Goal: Information Seeking & Learning: Learn about a topic

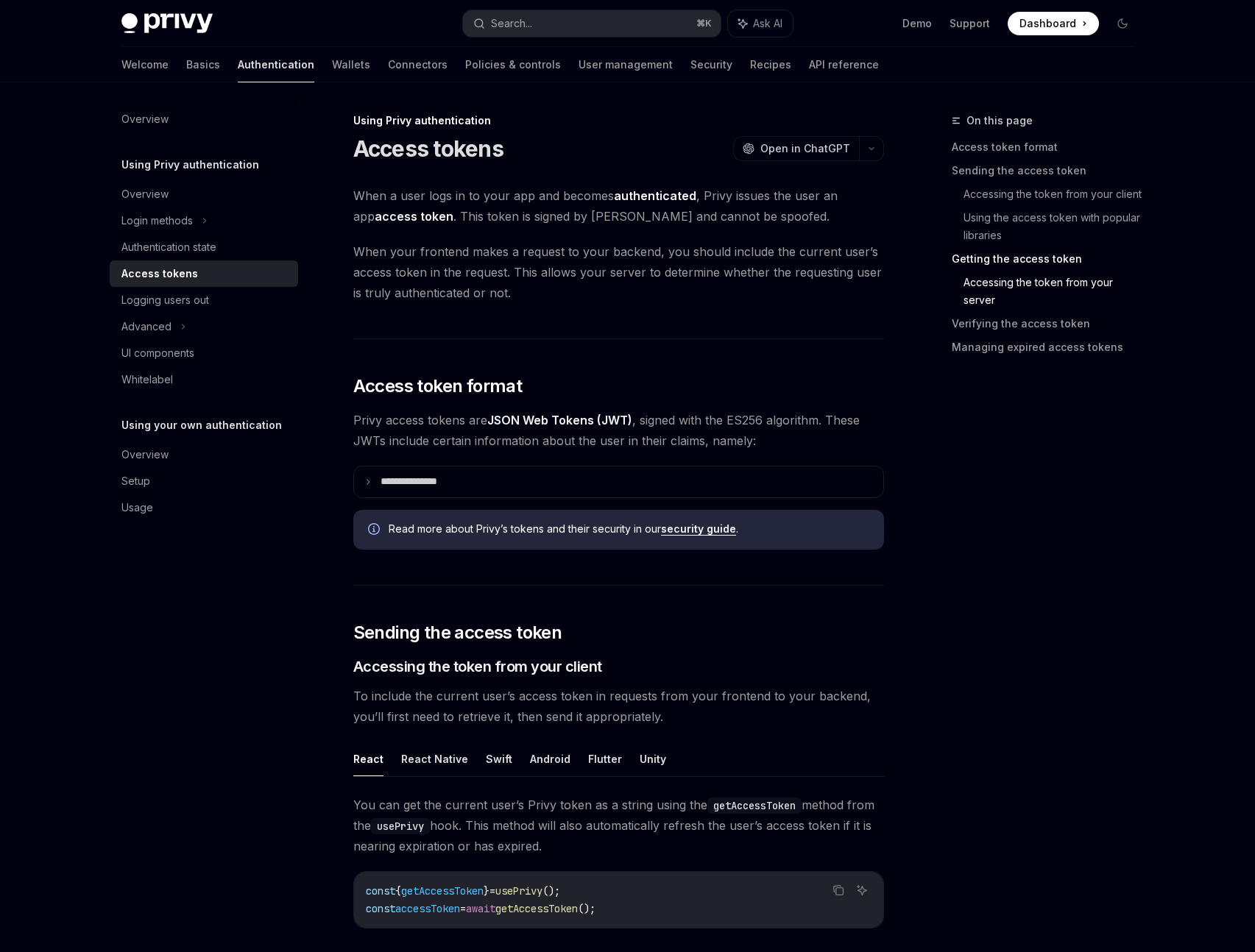
scroll to position [1928, 0]
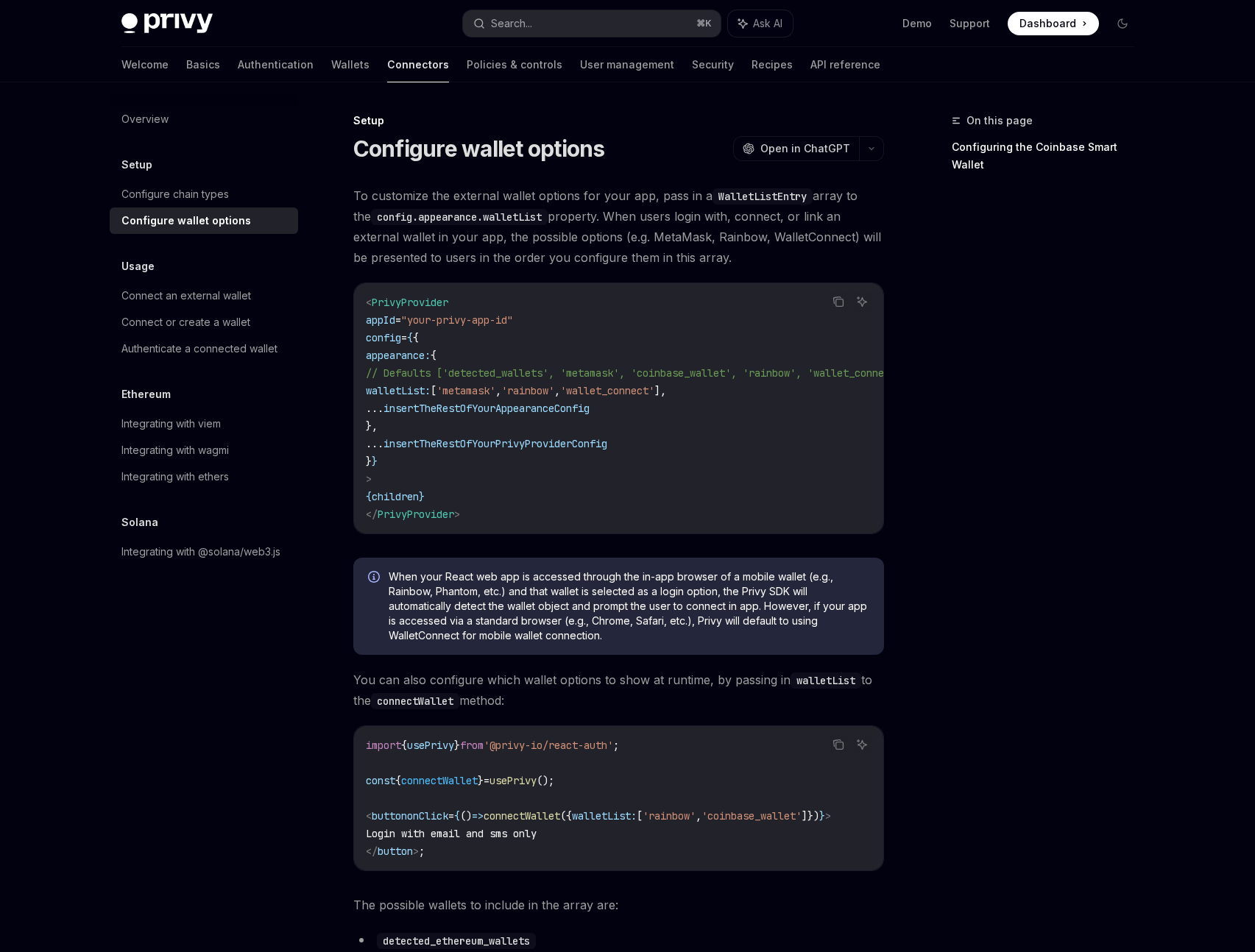
click at [420, 387] on span "walletList:" at bounding box center [398, 391] width 65 height 14
copy span "walletList"
click at [926, 404] on div "On this page Configuring the Coinbase Smart Wallet" at bounding box center [1033, 532] width 224 height 840
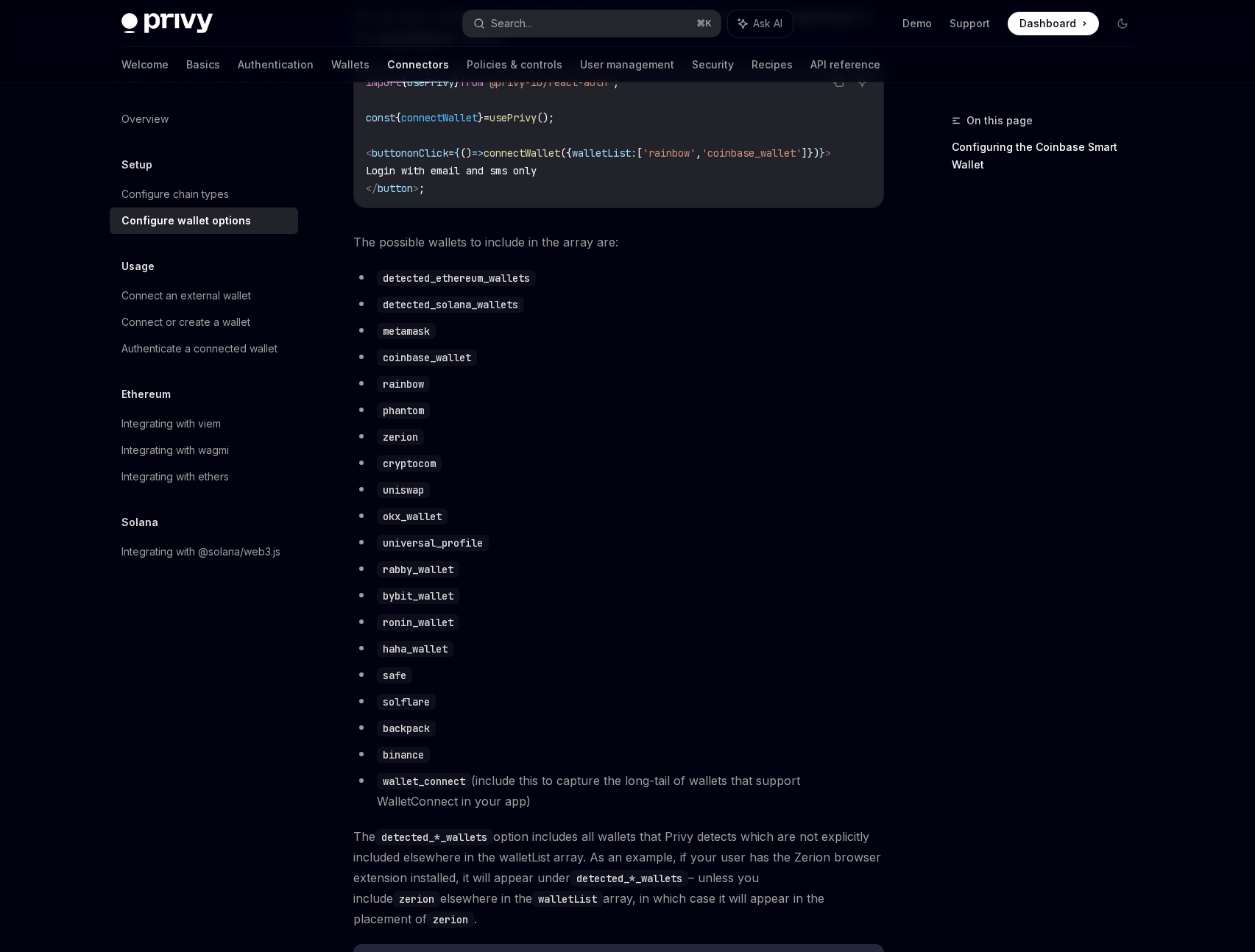
scroll to position [719, 0]
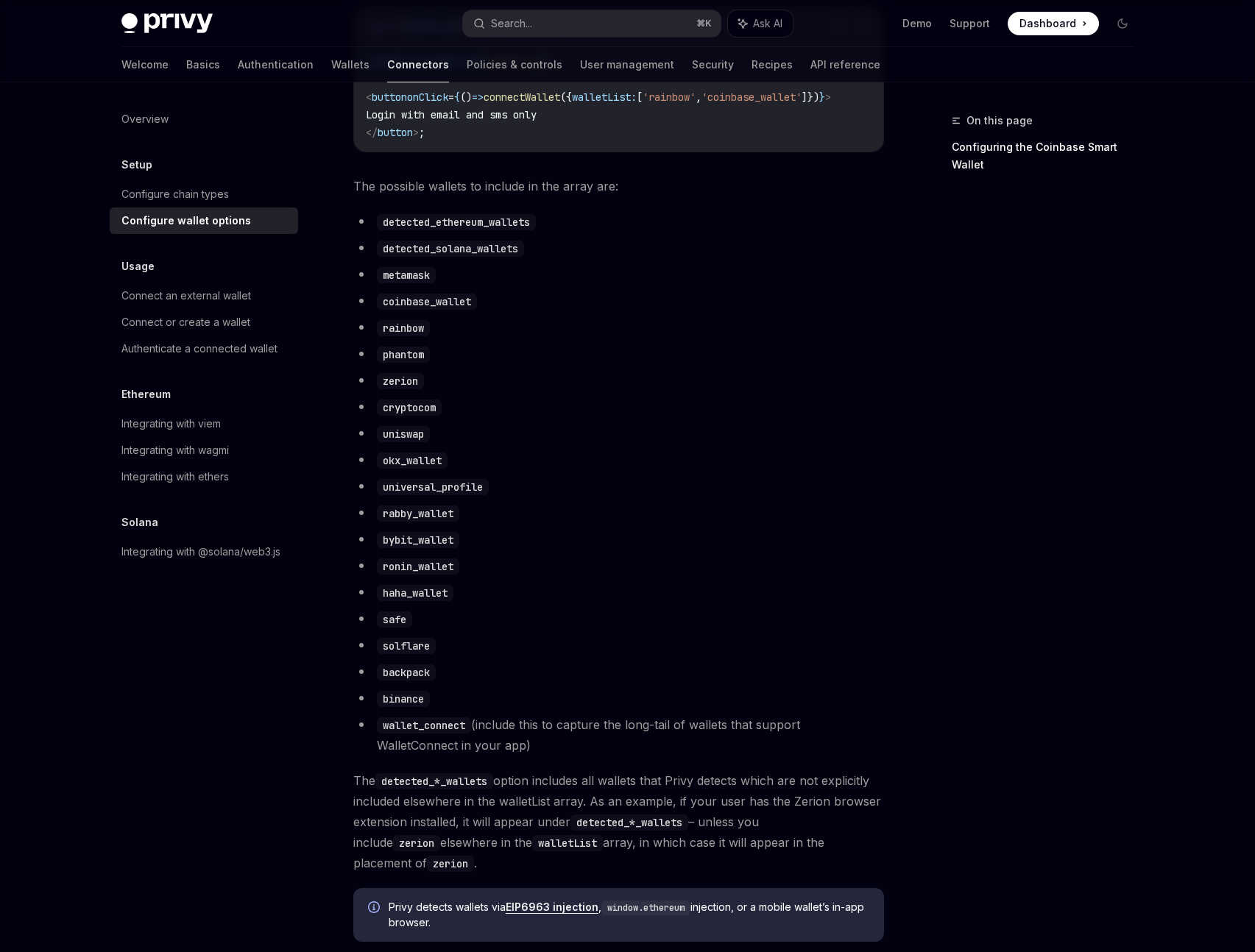
click at [860, 324] on ul "detected_ethereum_wallets detected_solana_wallets metamask coinbase_wallet rain…" at bounding box center [618, 483] width 530 height 545
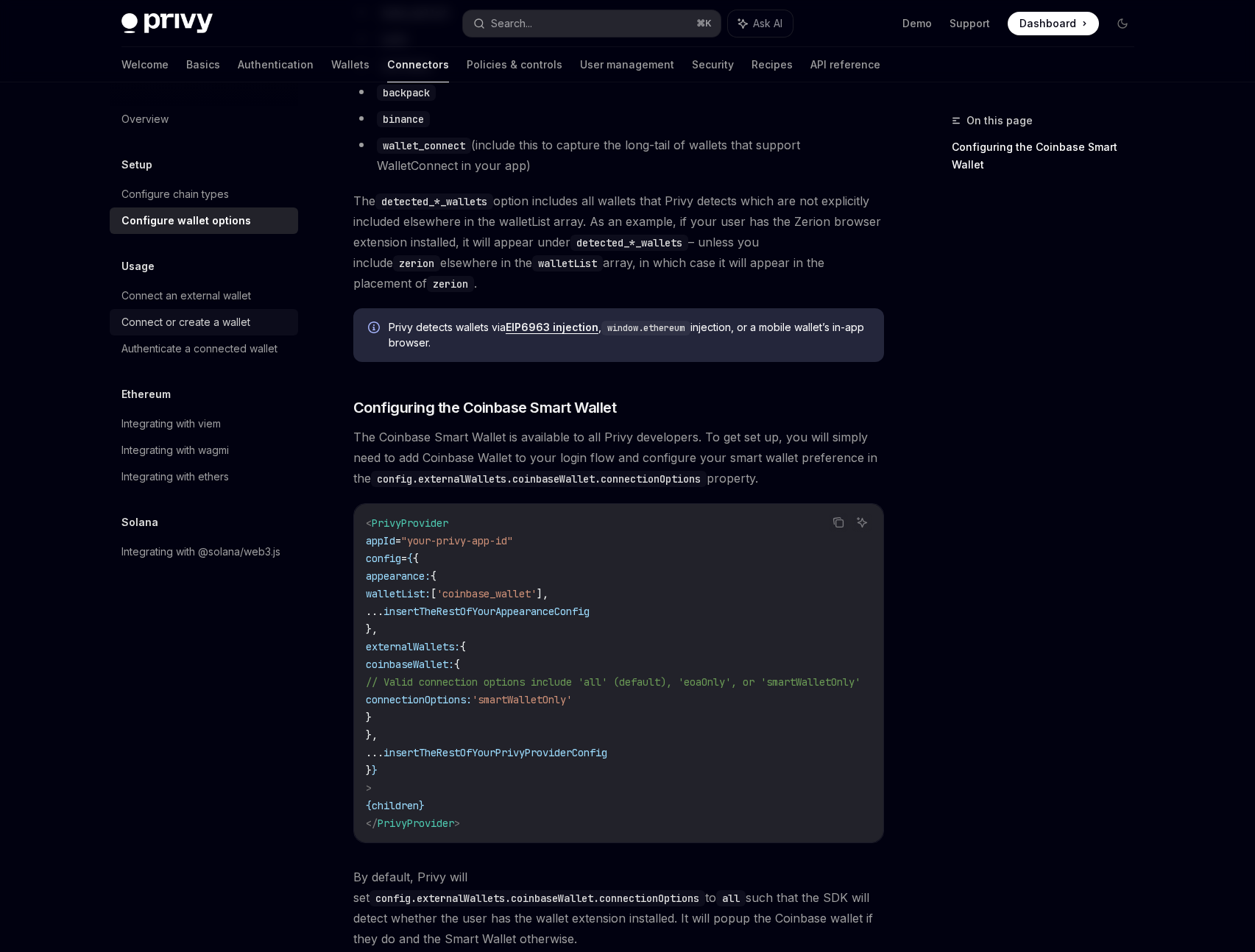
scroll to position [1276, 0]
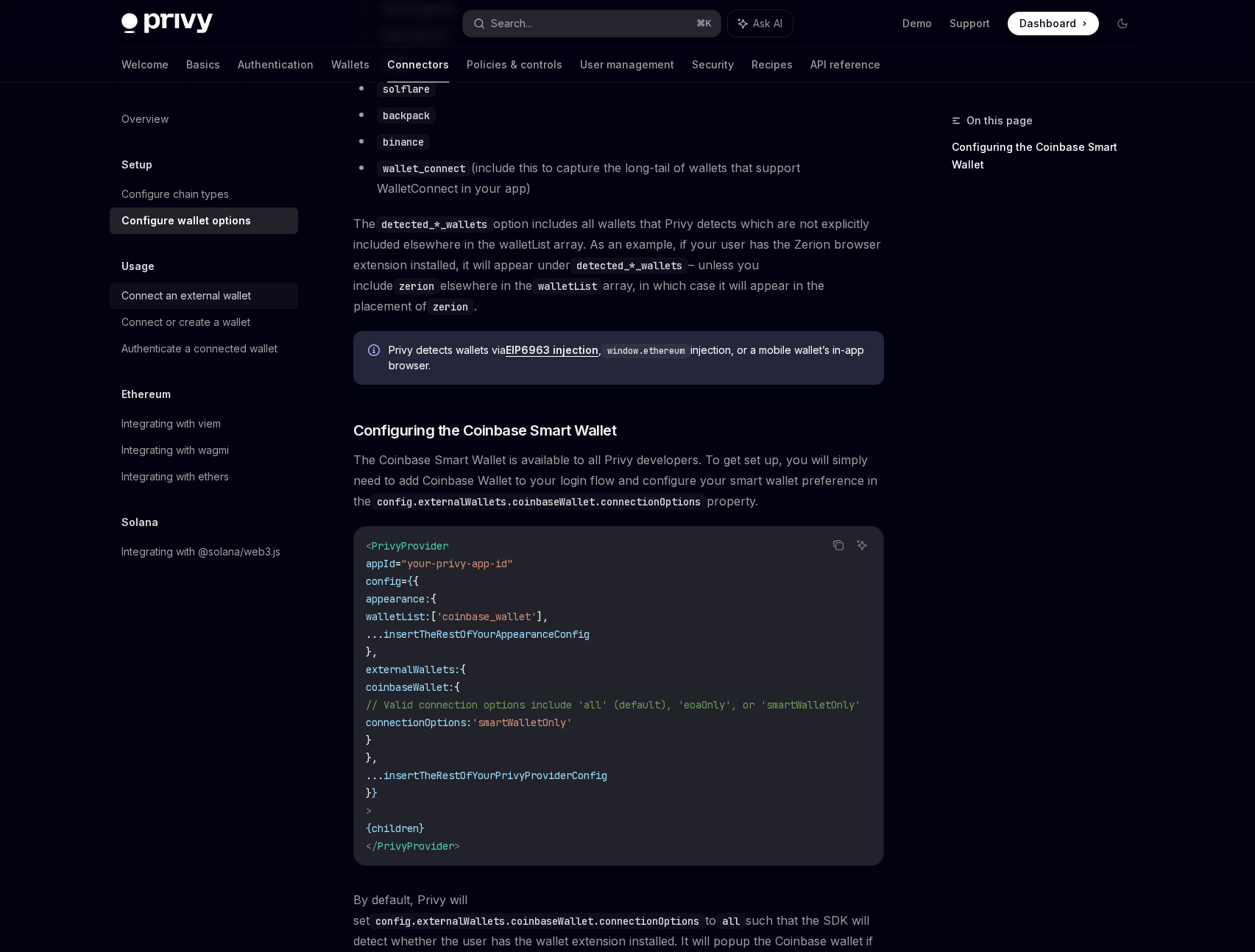
click at [187, 297] on div "Connect an external wallet" at bounding box center [186, 296] width 129 height 18
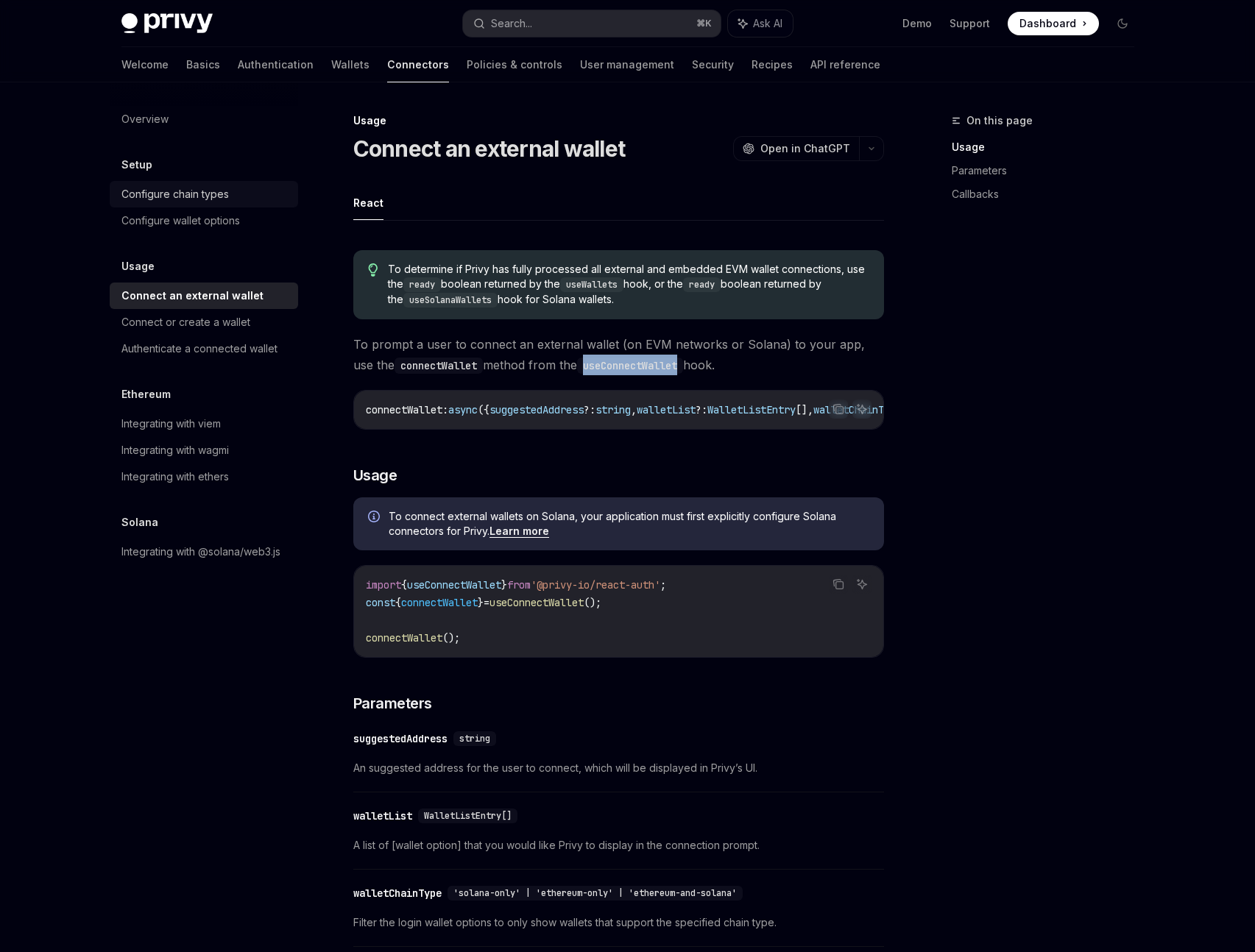
click at [174, 200] on div "Configure chain types" at bounding box center [175, 195] width 108 height 18
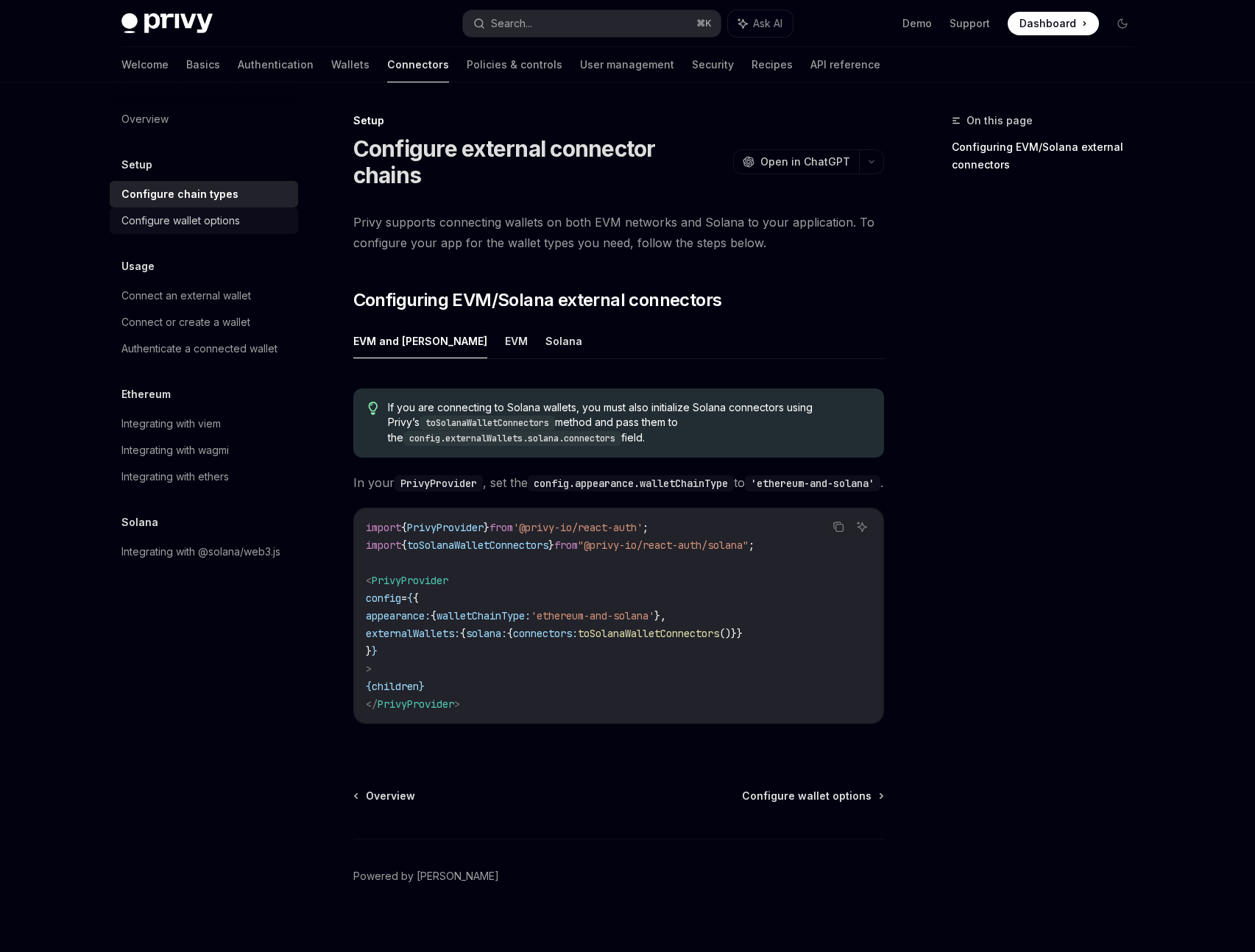
click at [181, 225] on div "Configure wallet options" at bounding box center [180, 221] width 119 height 18
type textarea "*"
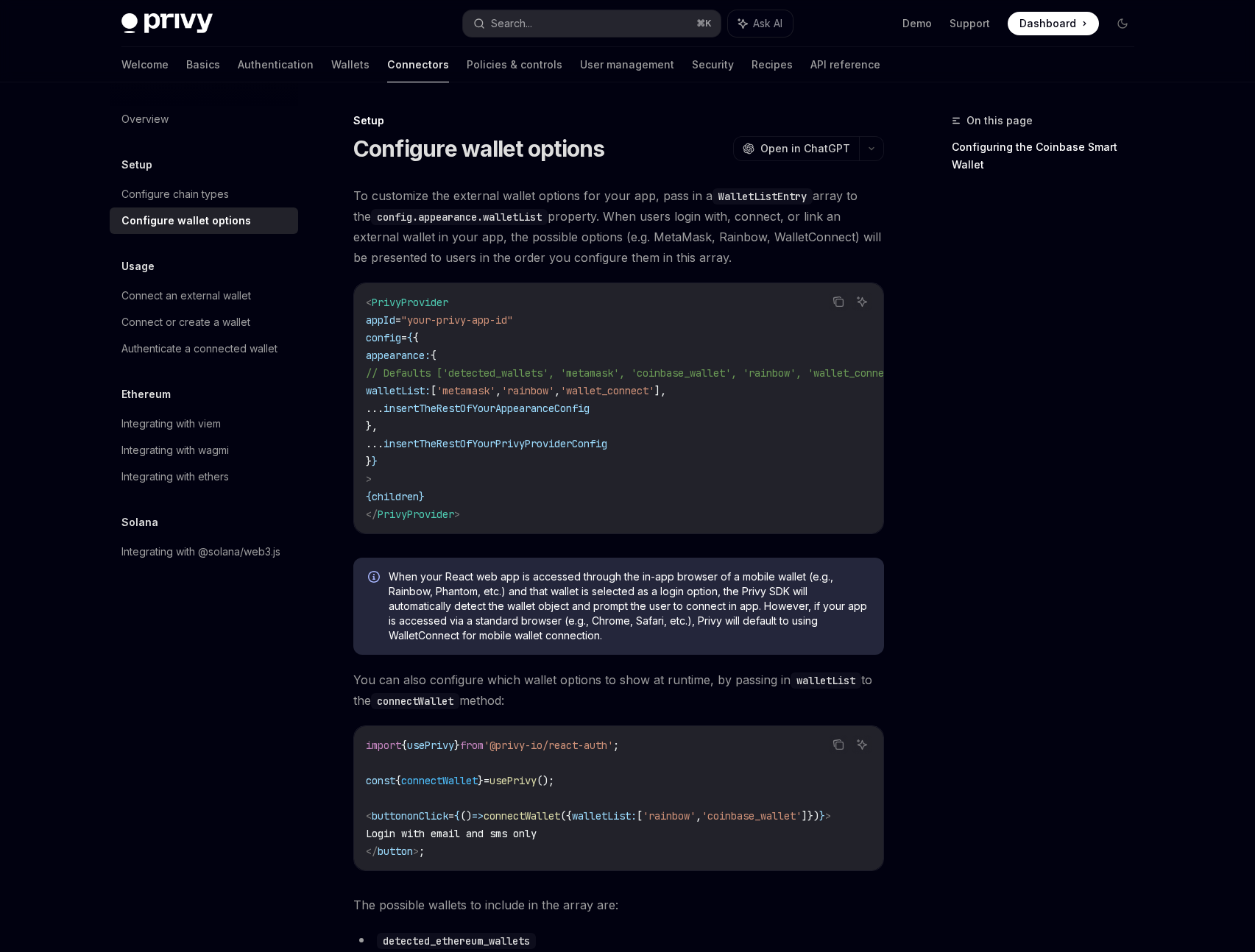
click at [954, 358] on div "On this page Configuring the Coinbase Smart Wallet" at bounding box center [1033, 532] width 224 height 840
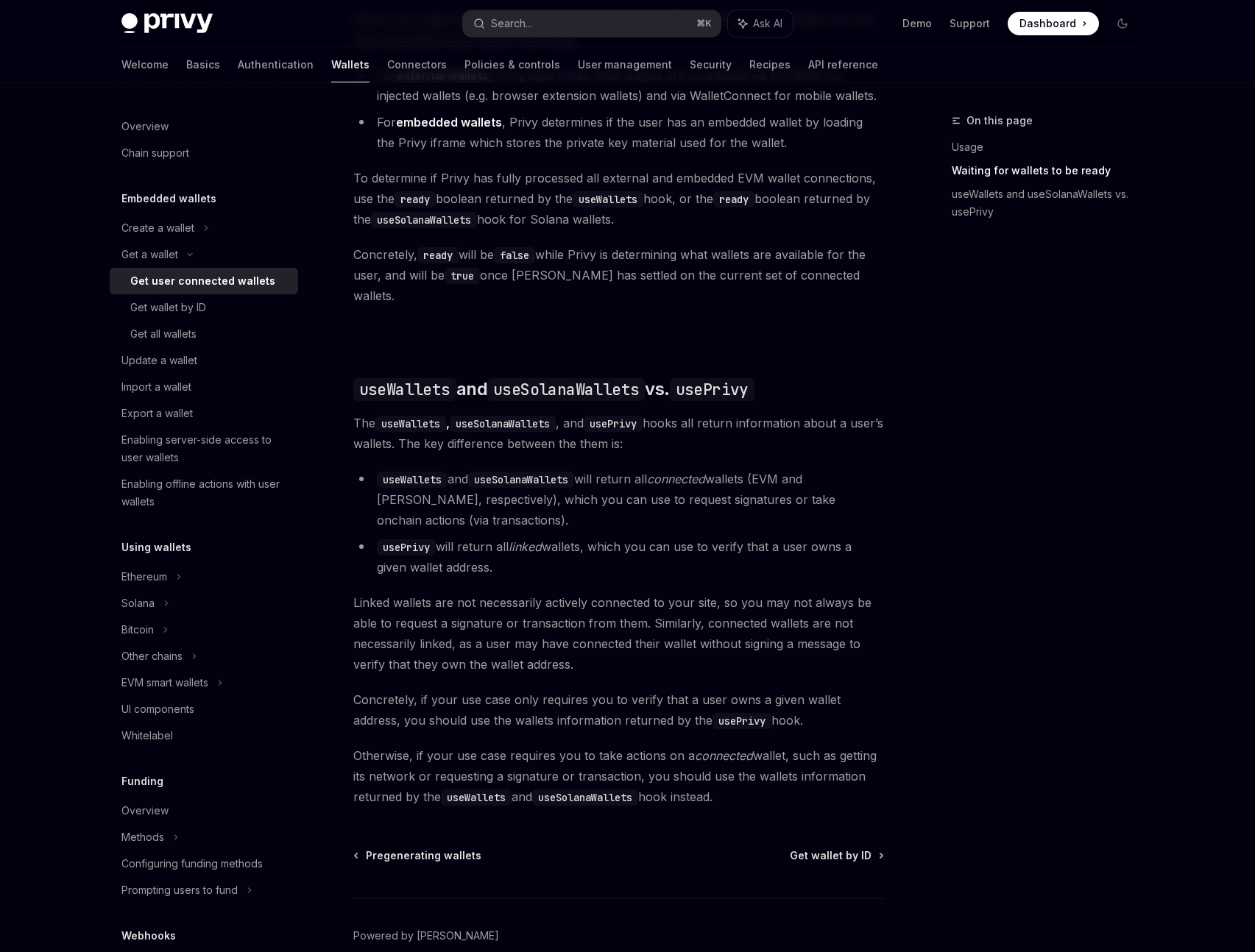
scroll to position [1037, 0]
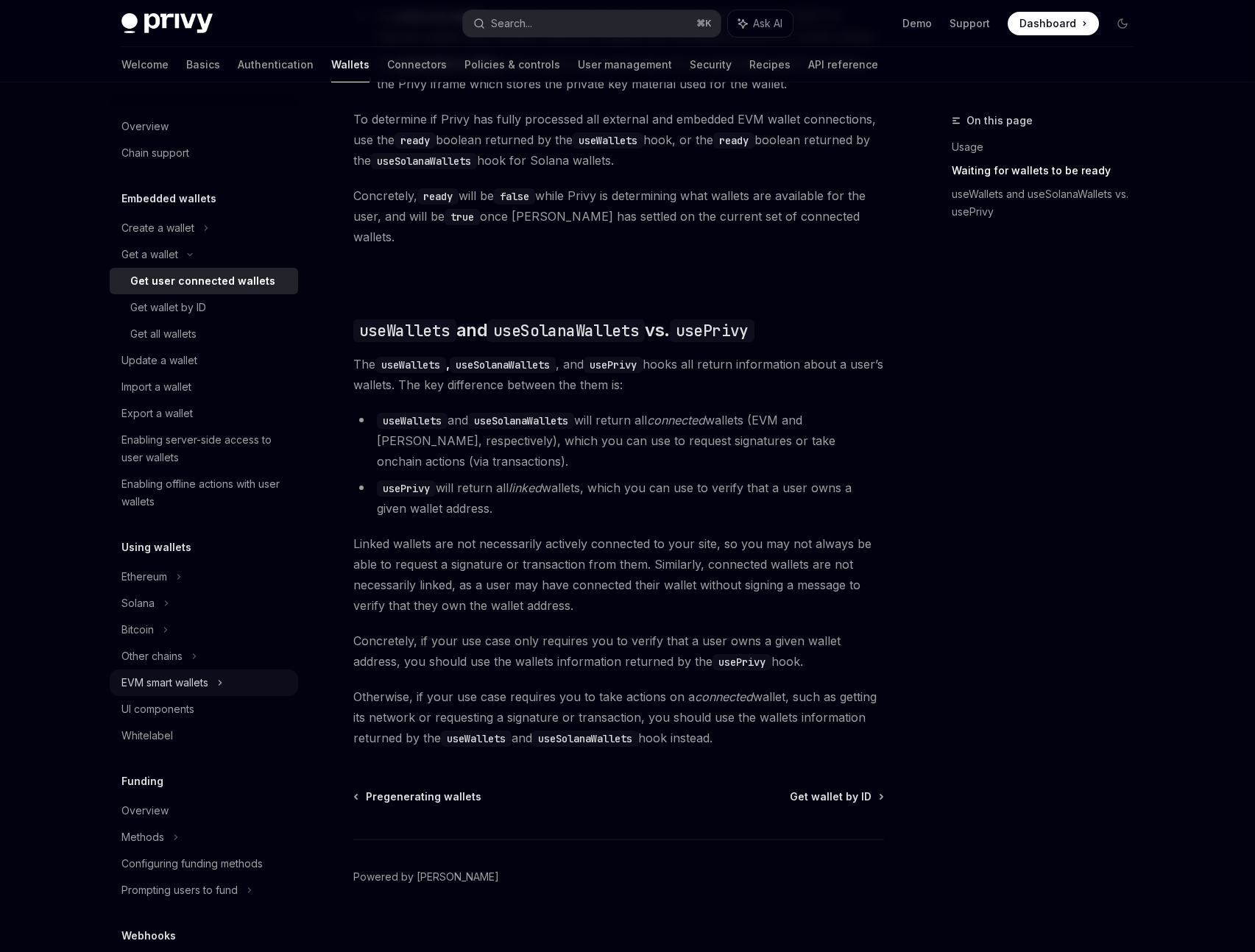
click at [230, 679] on div "EVM smart wallets" at bounding box center [204, 683] width 188 height 26
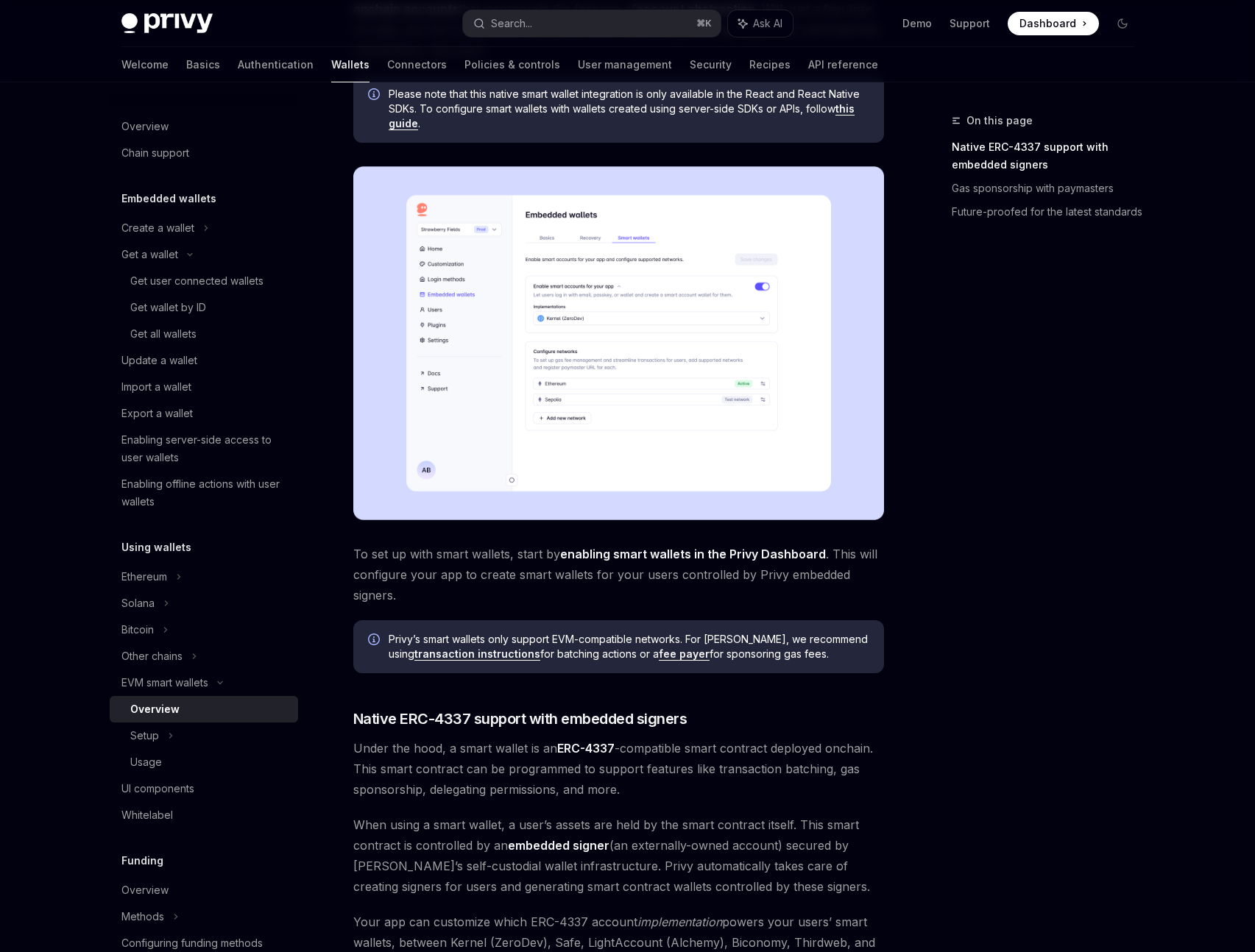
scroll to position [212, 0]
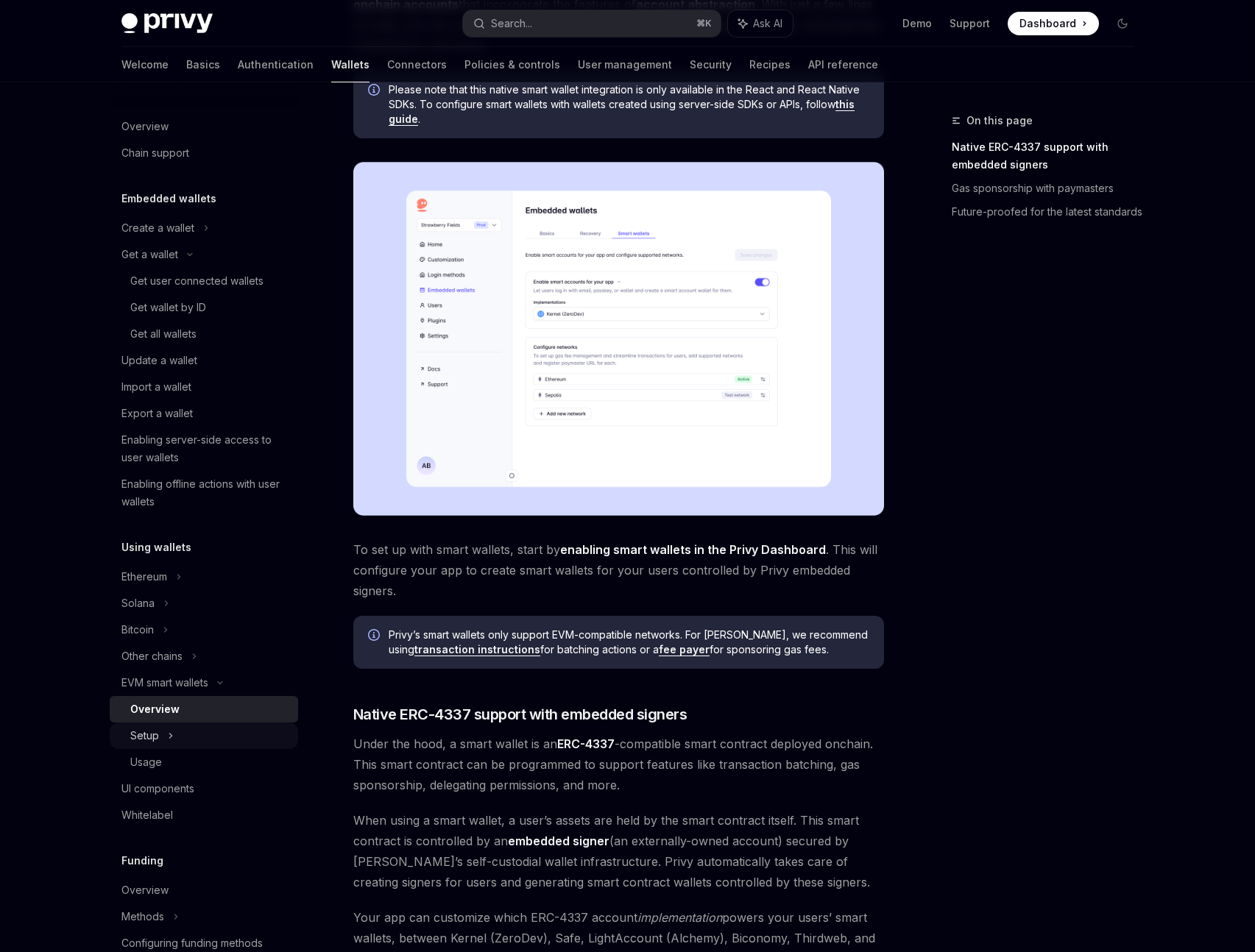
click at [175, 730] on div "Setup" at bounding box center [204, 735] width 188 height 26
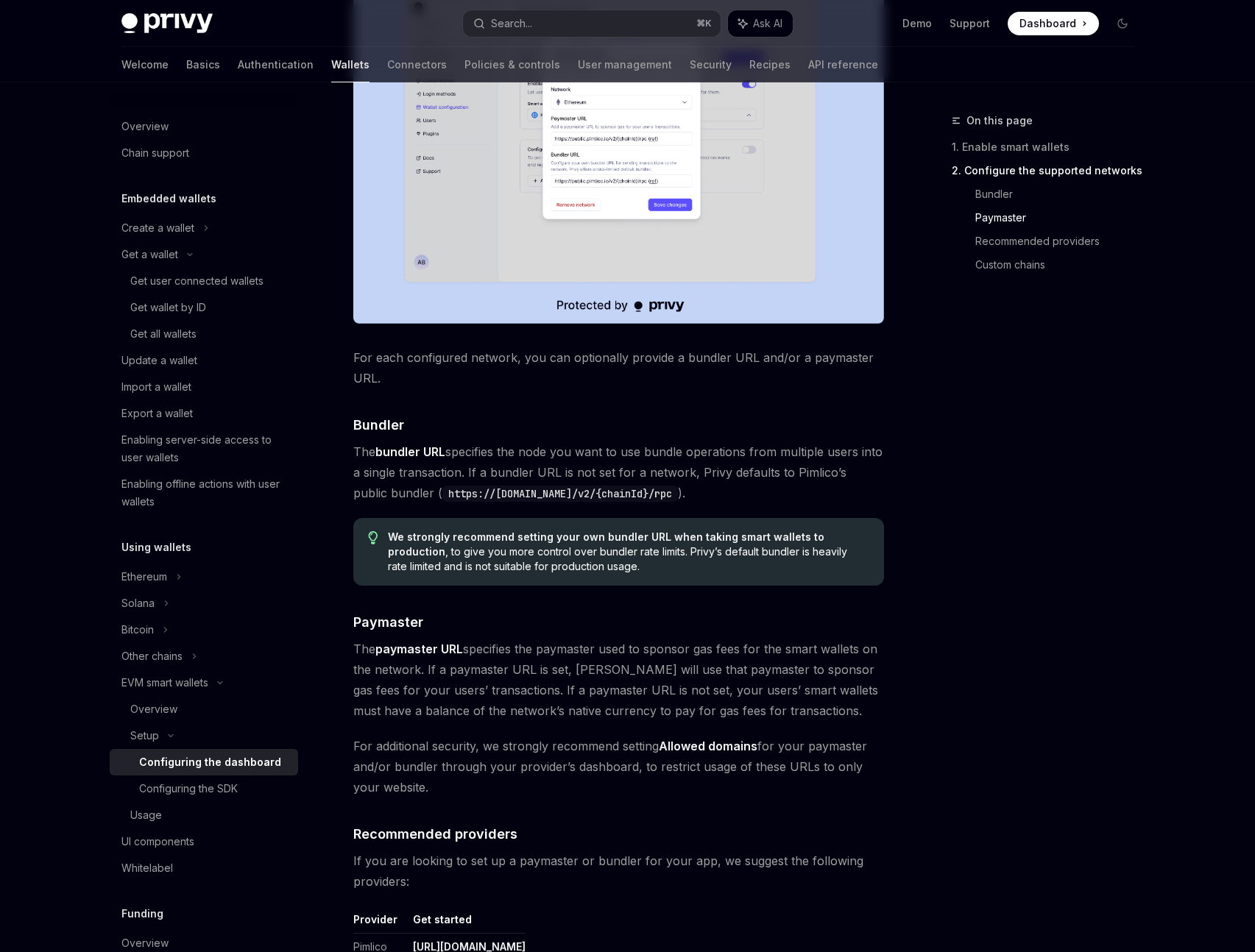
scroll to position [1028, 0]
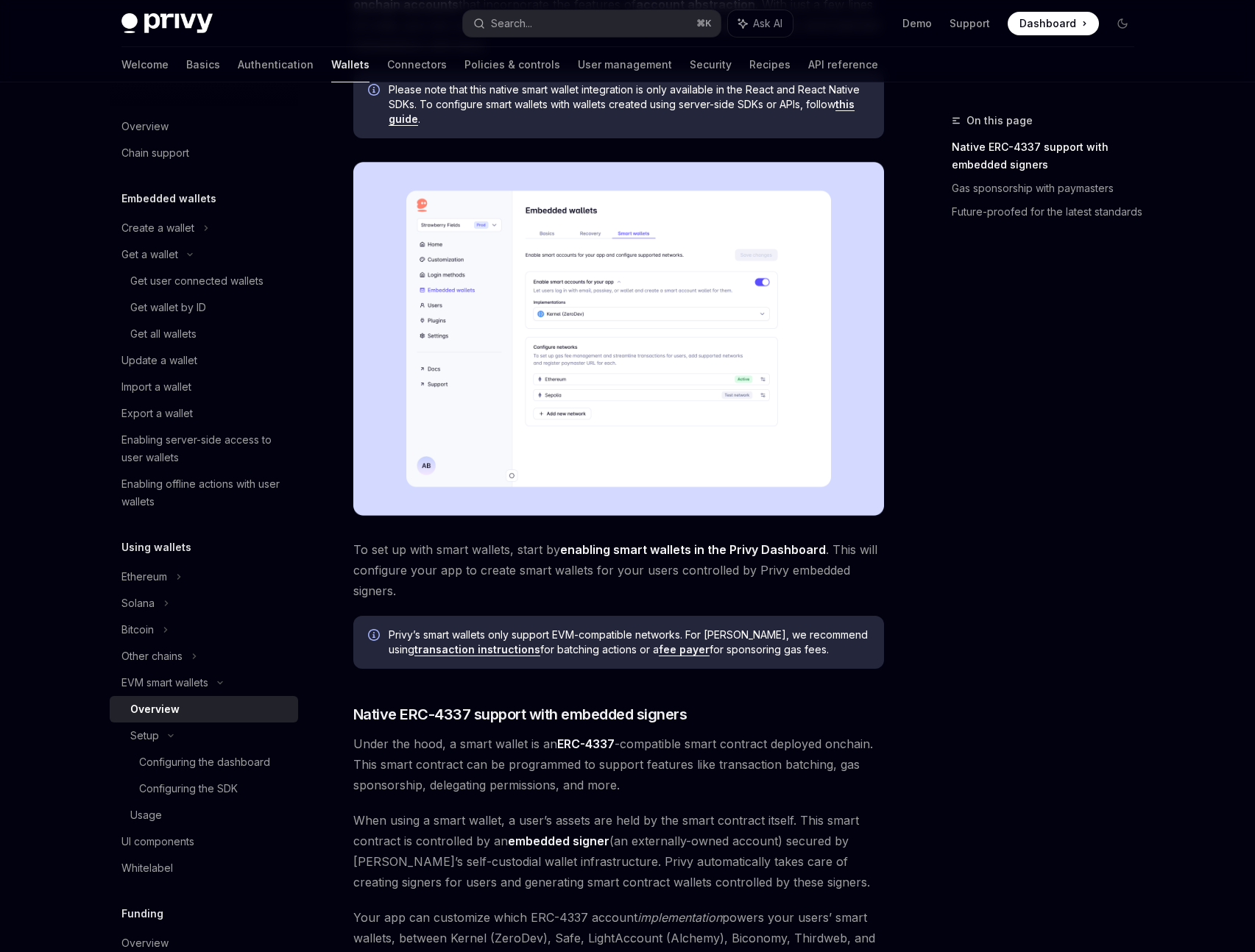
type textarea "*"
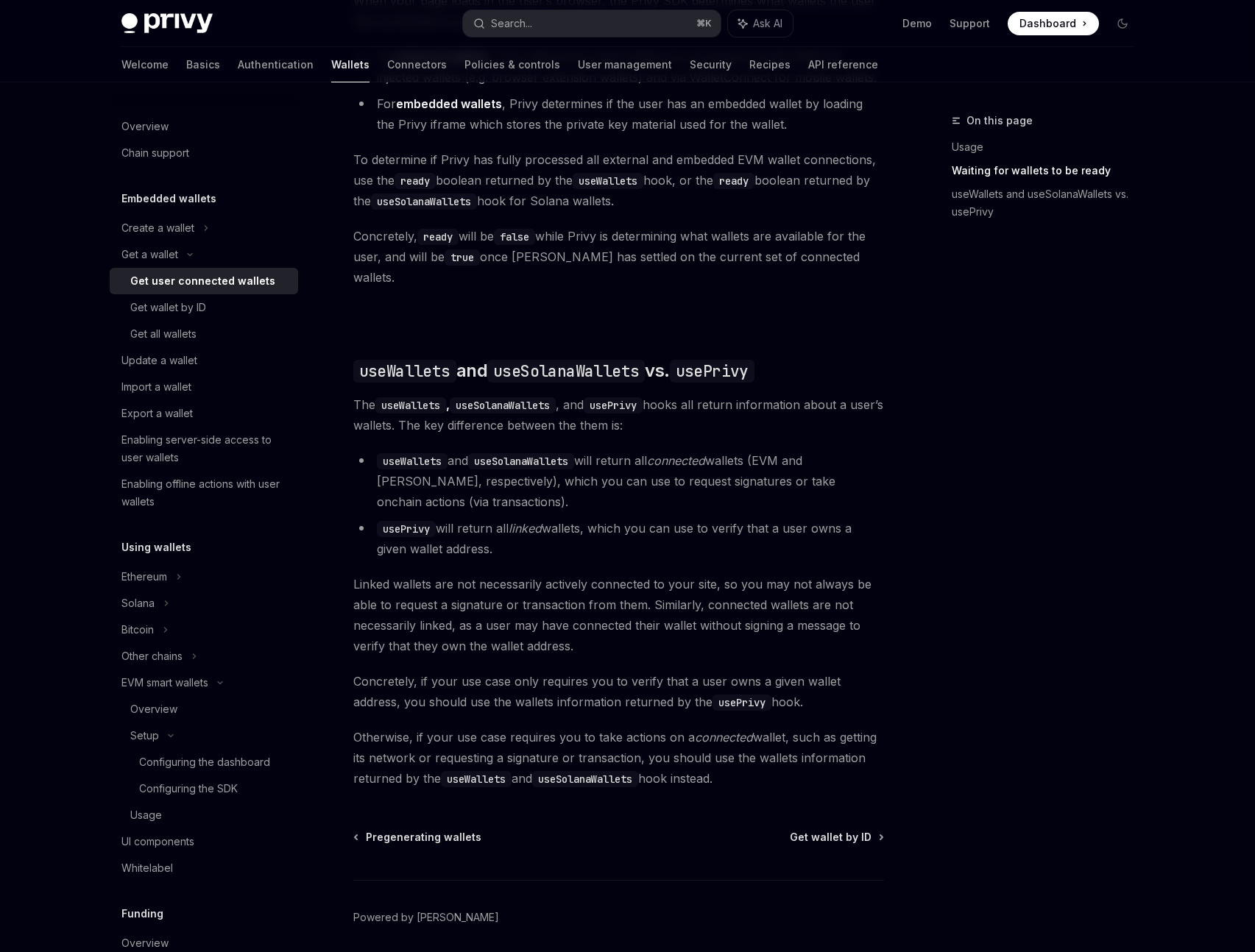
scroll to position [1037, 0]
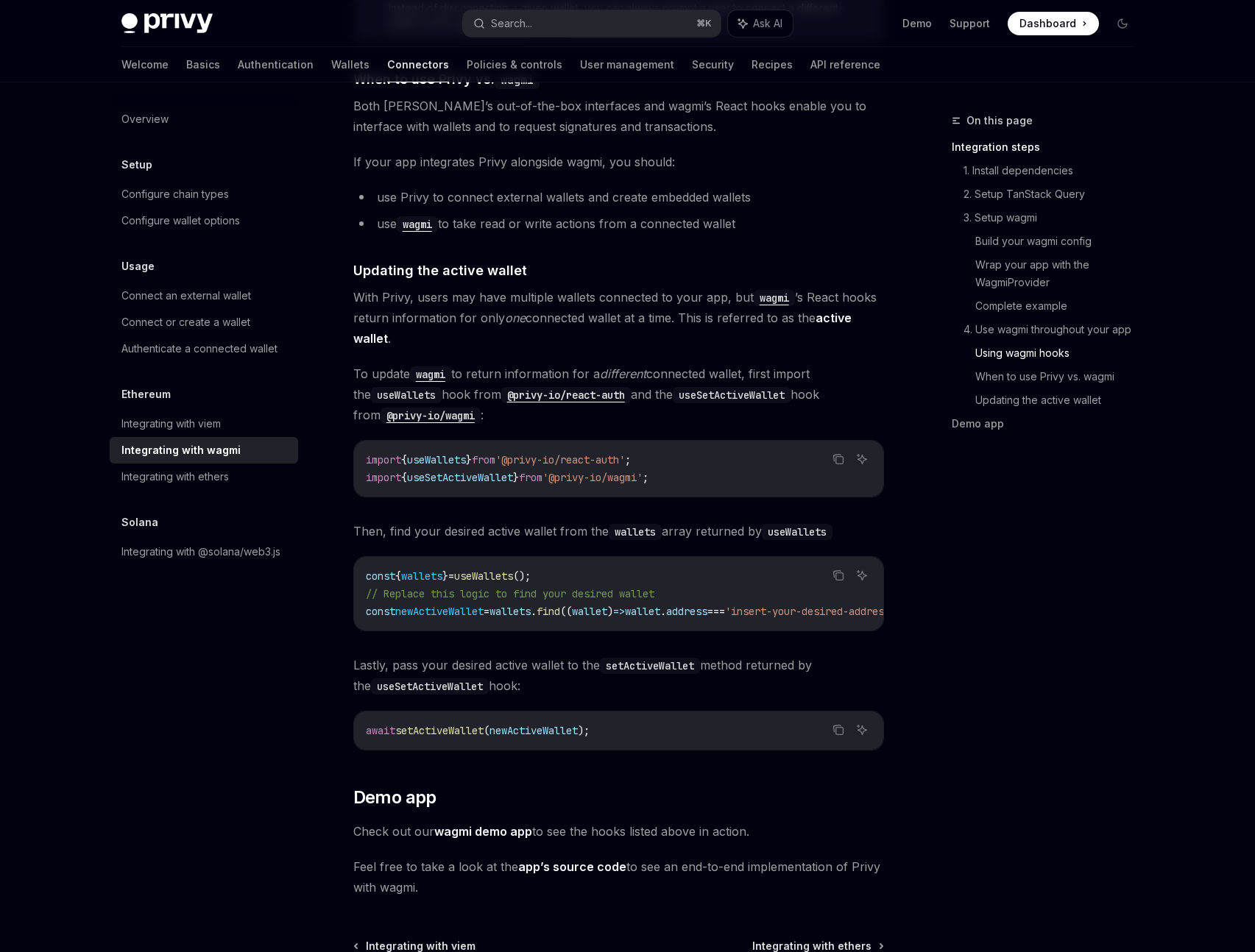
scroll to position [3921, 0]
